Goal: Check status: Check status

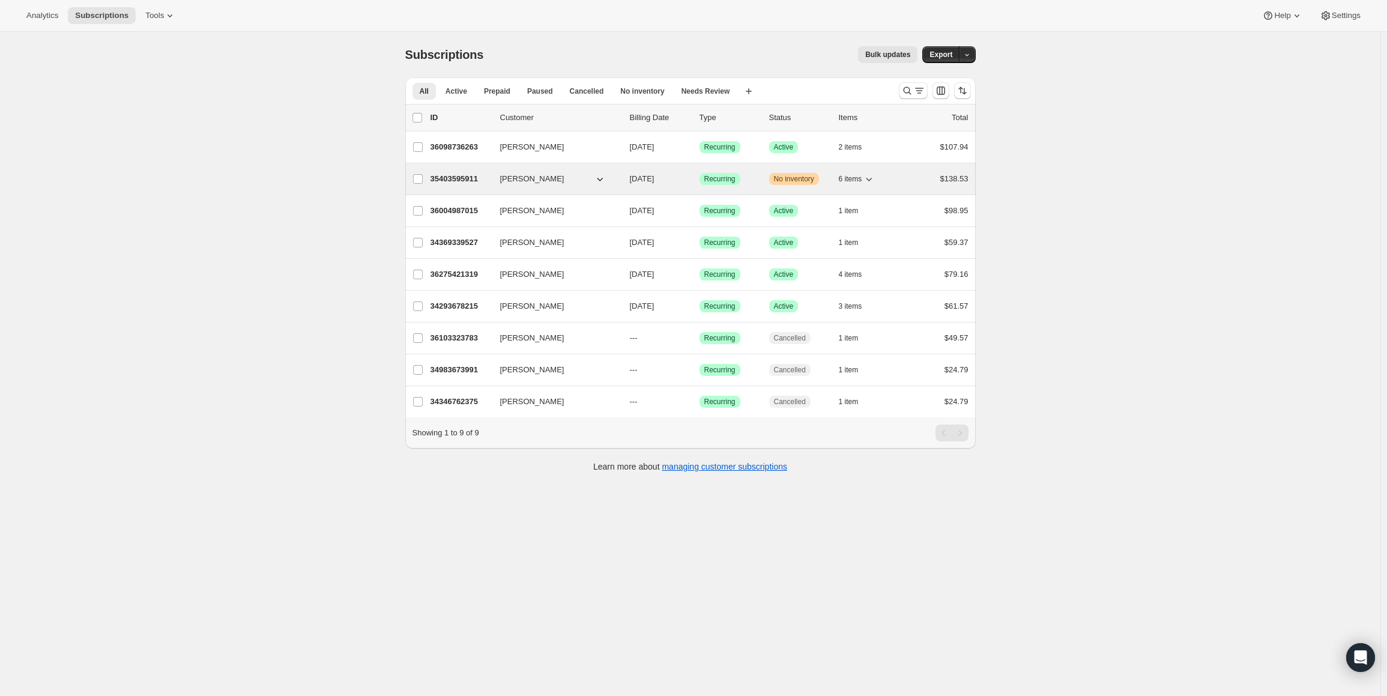
click at [468, 181] on p "35403595911" at bounding box center [460, 179] width 60 height 12
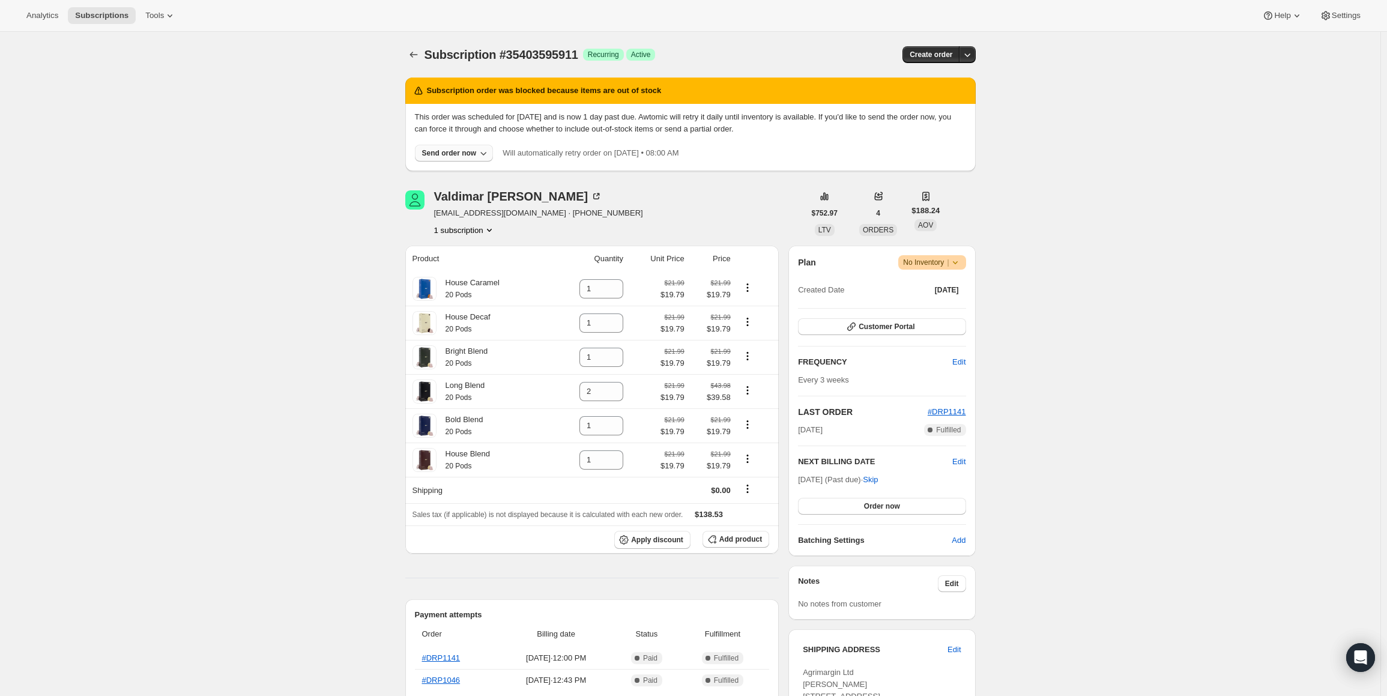
click at [484, 153] on icon "button" at bounding box center [483, 153] width 12 height 12
click at [477, 178] on span "Include sold-out items" at bounding box center [455, 178] width 127 height 12
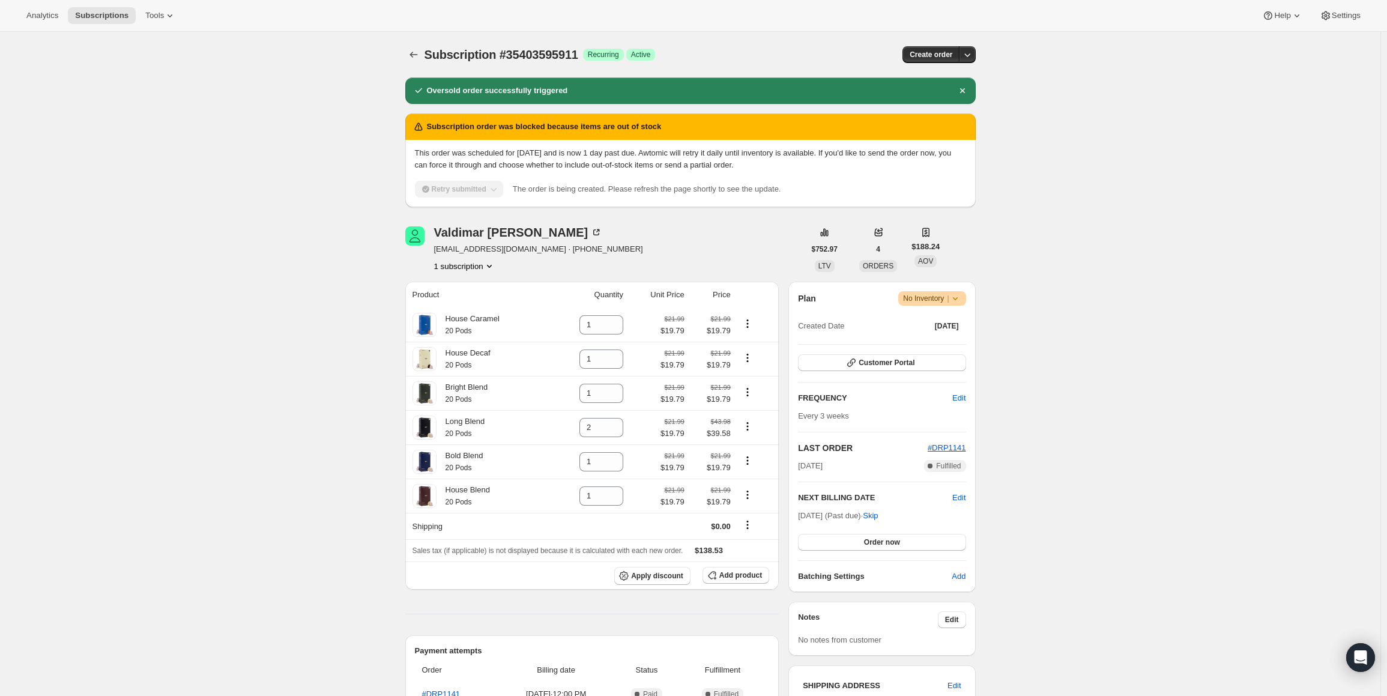
click at [1087, 177] on div "Subscription #35403595911. This page is ready Subscription #35403595911 Success…" at bounding box center [690, 667] width 1380 height 1270
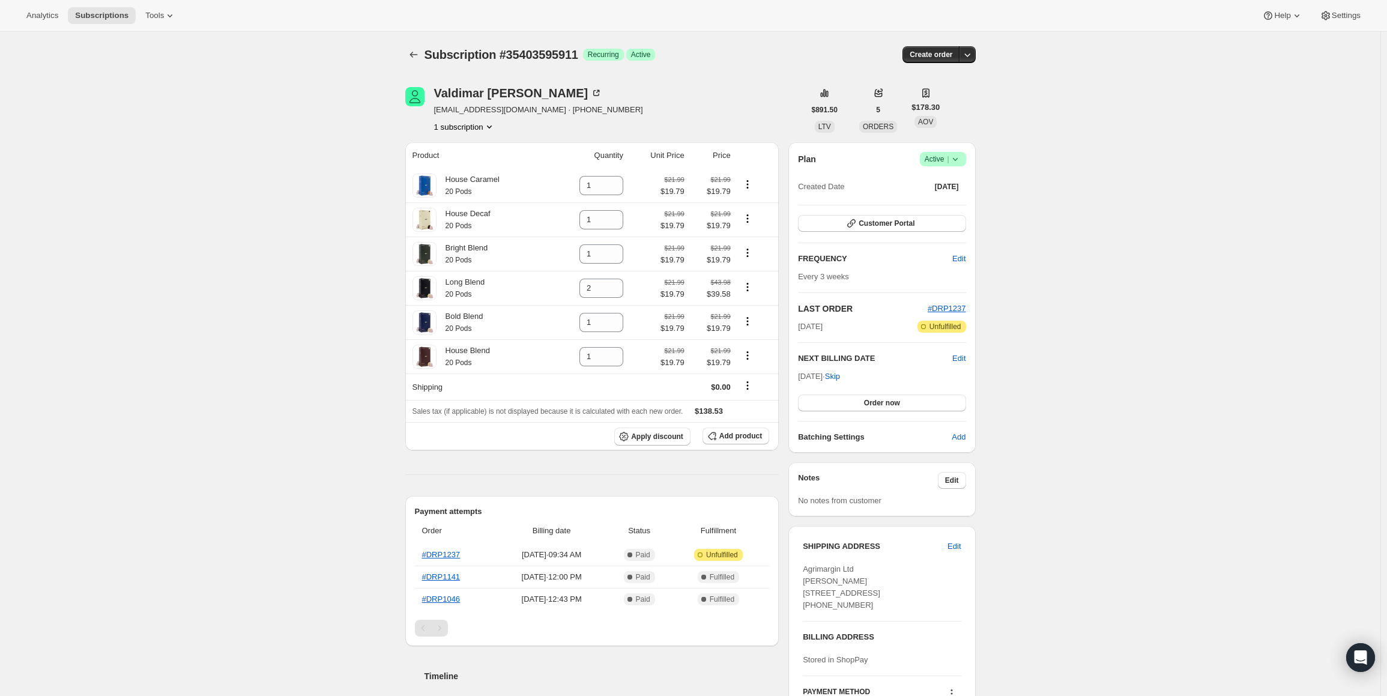
click at [204, 232] on div "Subscription #35403595911. This page is ready Subscription #35403595911 Success…" at bounding box center [690, 645] width 1380 height 1227
